Goal: Communication & Community: Answer question/provide support

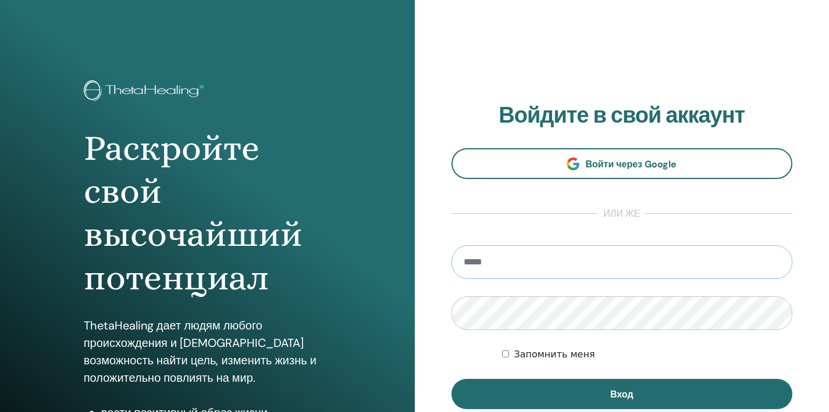
type input "**********"
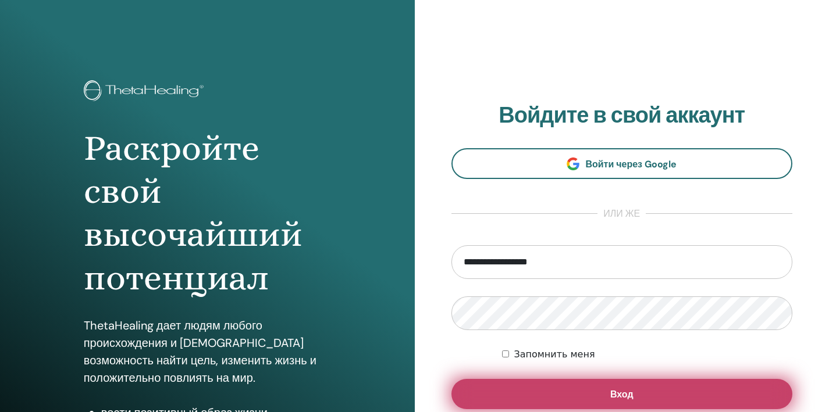
click at [563, 396] on button "Вход" at bounding box center [621, 394] width 341 height 30
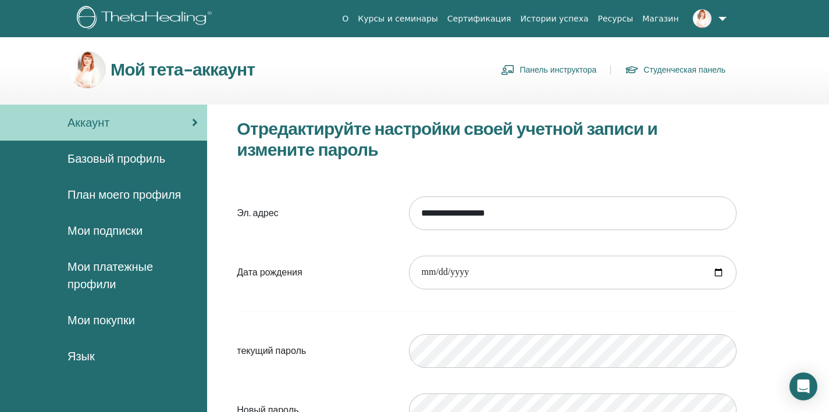
click at [530, 70] on link "Панель инструктора" at bounding box center [548, 69] width 95 height 19
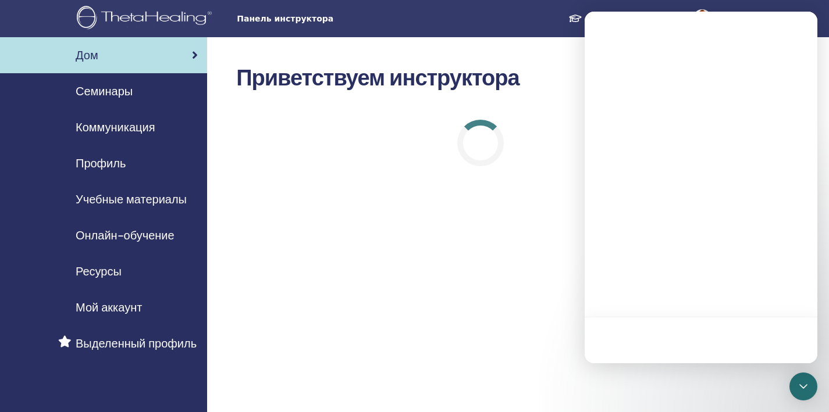
click at [156, 233] on span "Онлайн-обучение" at bounding box center [125, 235] width 99 height 17
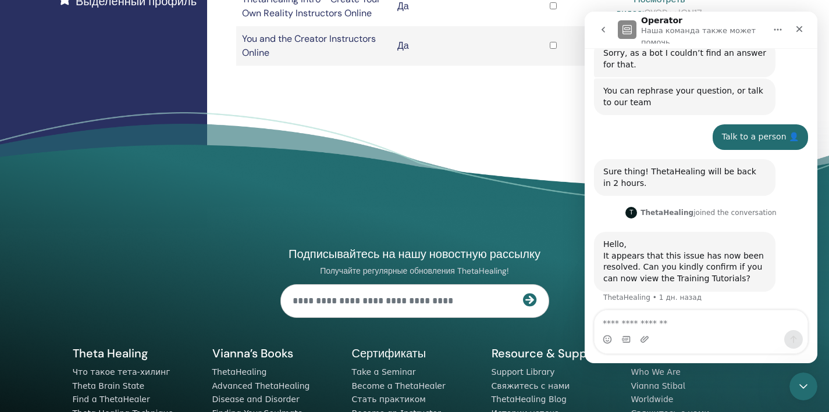
scroll to position [105, 0]
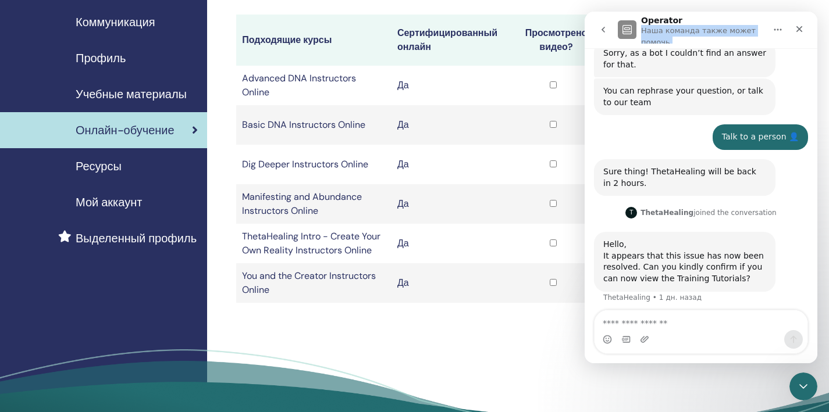
drag, startPoint x: 734, startPoint y: 22, endPoint x: 443, endPoint y: 61, distance: 293.4
click html "Operator Наша команда также может помочь You have a new login experience! Theta…"
click at [483, 331] on div "Онлайн-сертификаты Подходящие курсы Сертифицированный онлайн Просмотрено видео?…" at bounding box center [518, 199] width 622 height 534
drag, startPoint x: 490, startPoint y: 339, endPoint x: 495, endPoint y: 304, distance: 35.4
click at [490, 339] on div "Онлайн-сертификаты Подходящие курсы Сертифицированный онлайн Просмотрено видео?…" at bounding box center [518, 199] width 622 height 534
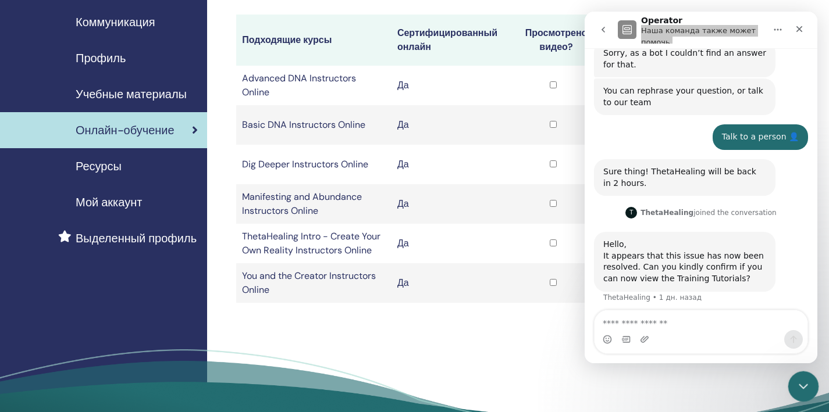
click html
click at [797, 393] on div "Закрыть службу сообщений Intercom" at bounding box center [801, 385] width 28 height 28
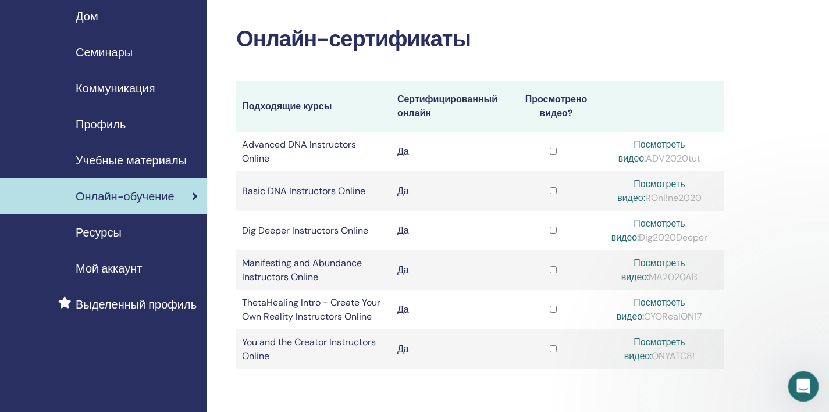
scroll to position [0, 0]
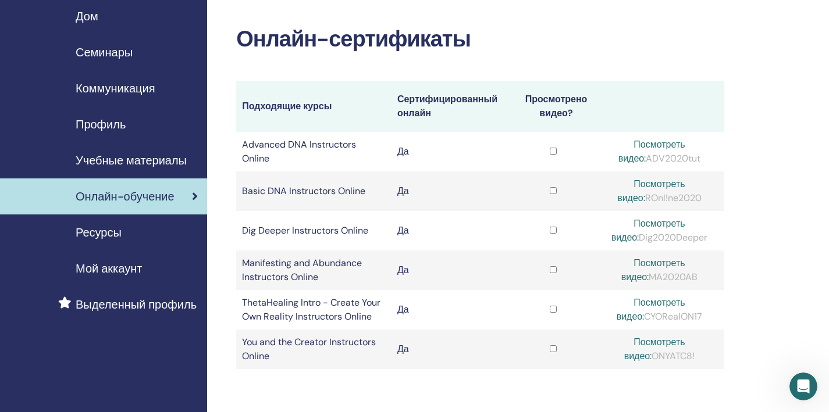
click at [655, 298] on link "Посмотреть видео:" at bounding box center [650, 310] width 69 height 26
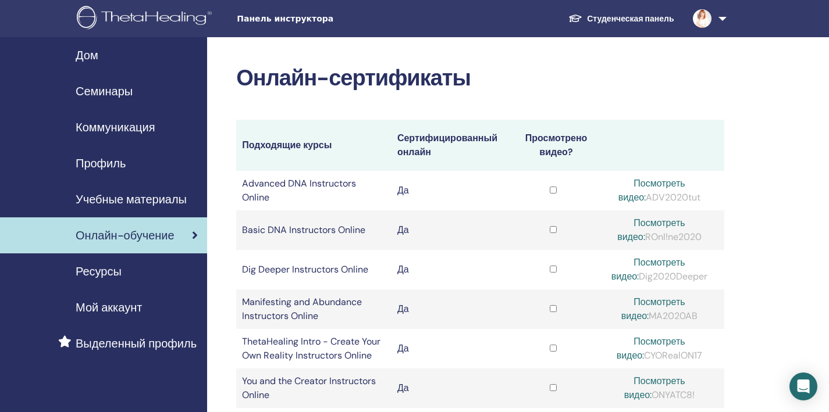
scroll to position [39, 0]
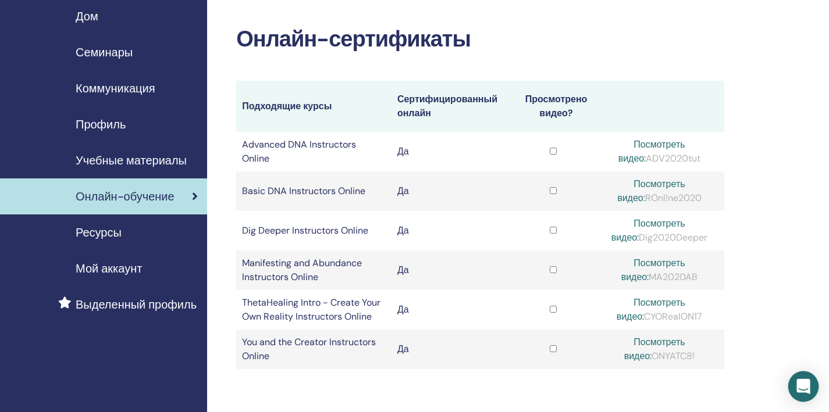
click at [804, 390] on icon "Open Intercom Messenger" at bounding box center [802, 386] width 15 height 15
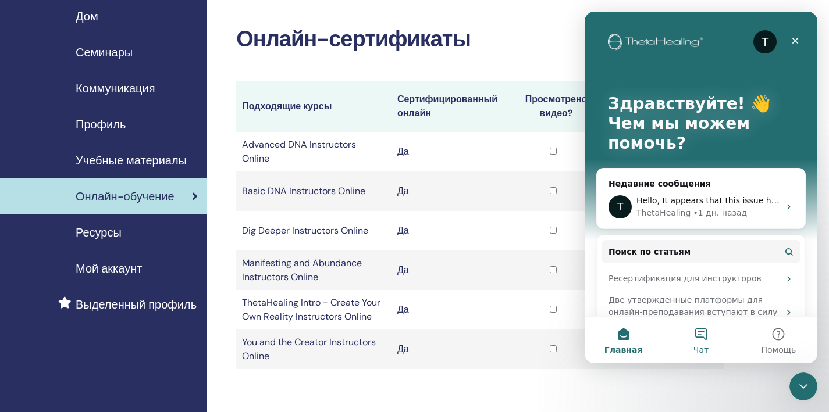
scroll to position [0, 0]
click at [700, 341] on button "Чат" at bounding box center [700, 340] width 77 height 47
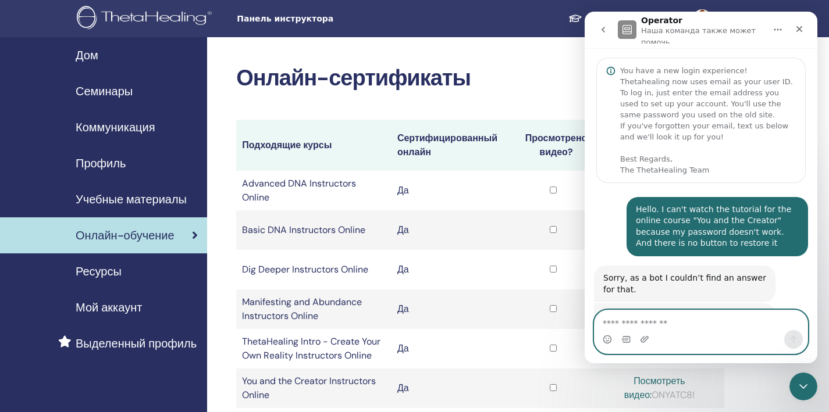
paste textarea "**********"
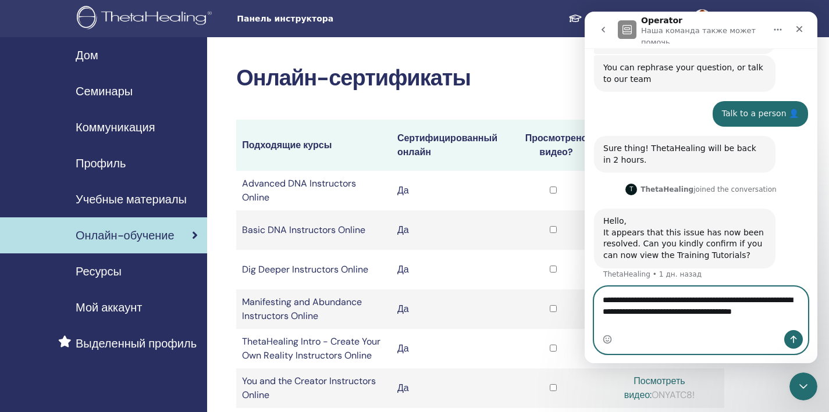
type textarea "**********"
click at [793, 333] on button "Отправить сообщение…" at bounding box center [793, 339] width 19 height 19
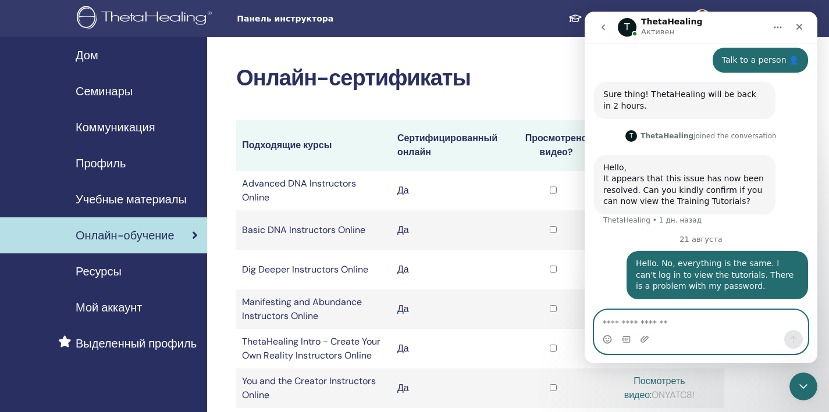
scroll to position [308, 0]
